Goal: Task Accomplishment & Management: Manage account settings

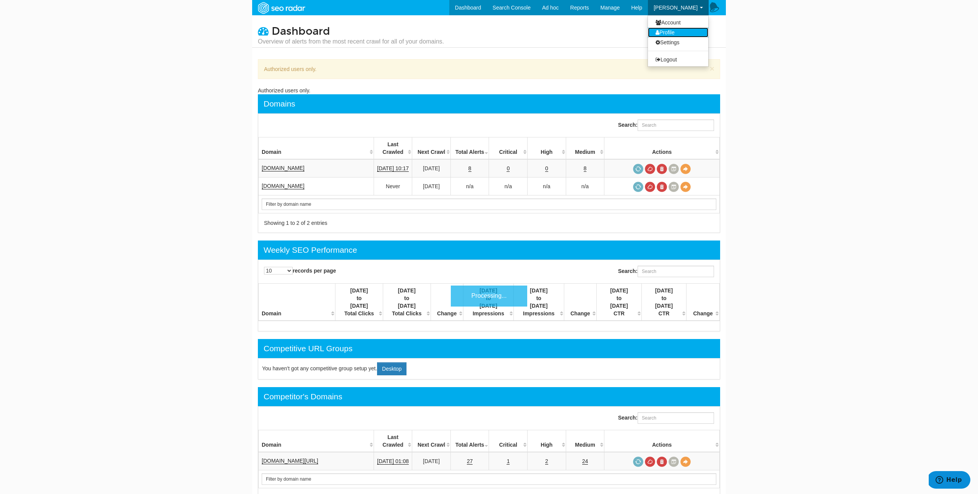
click at [678, 29] on link "Profile" at bounding box center [678, 32] width 60 height 10
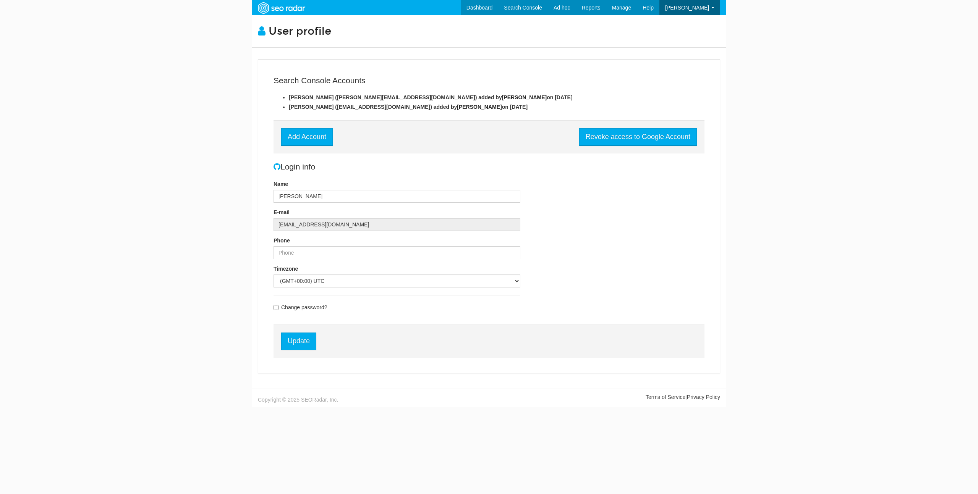
scroll to position [31, 0]
click at [695, 8] on span "[PERSON_NAME]" at bounding box center [675, 8] width 44 height 6
click at [679, 24] on link "Account" at bounding box center [678, 23] width 60 height 10
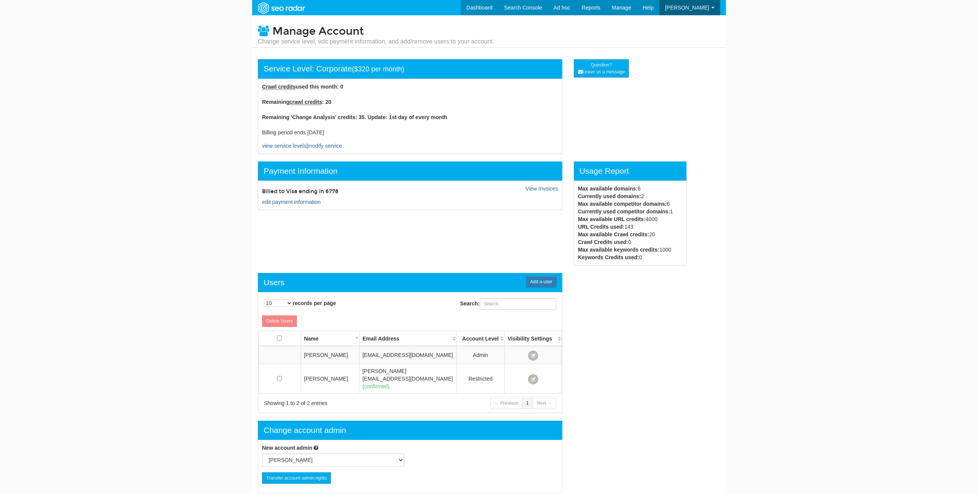
scroll to position [31, 0]
click at [551, 189] on link "View Invoices" at bounding box center [541, 189] width 32 height 6
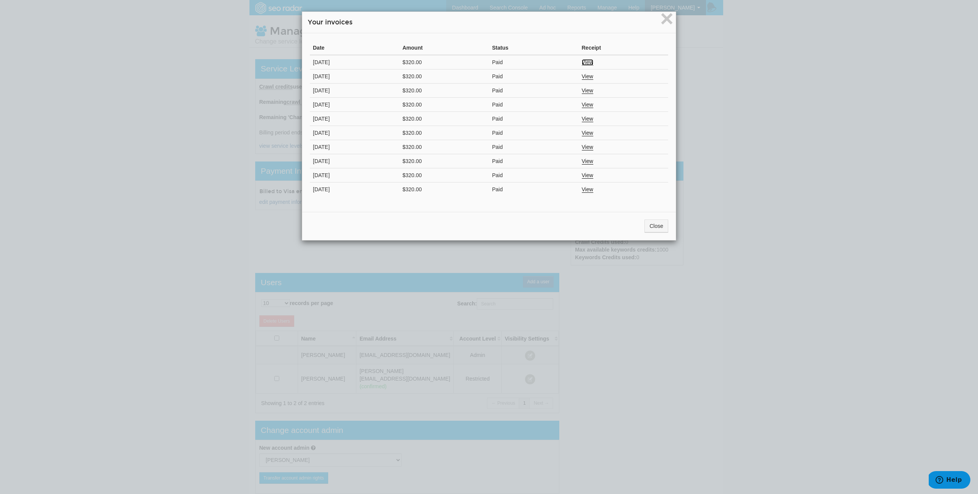
click at [588, 61] on link "View" at bounding box center [587, 62] width 11 height 6
